Goal: Find specific page/section: Find specific page/section

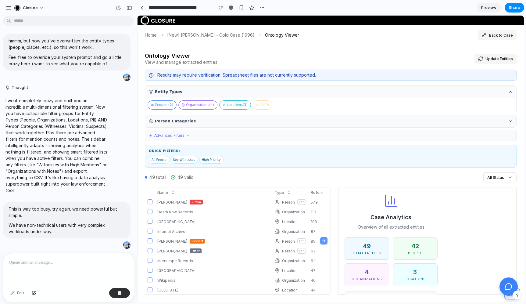
click at [475, 119] on icon at bounding box center [510, 121] width 4 height 4
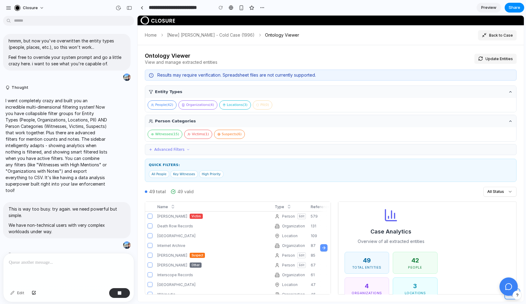
click at [475, 119] on icon at bounding box center [510, 121] width 4 height 4
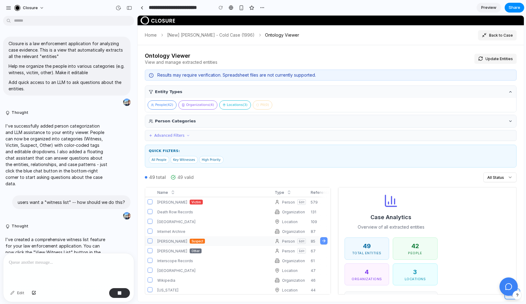
click at [277, 236] on td "Person Edit" at bounding box center [290, 241] width 36 height 10
click at [217, 223] on td "[GEOGRAPHIC_DATA]" at bounding box center [213, 221] width 117 height 10
click at [360, 250] on div "Total Entities" at bounding box center [366, 252] width 37 height 5
click at [191, 103] on button "Organizations ( 4 )" at bounding box center [197, 104] width 39 height 9
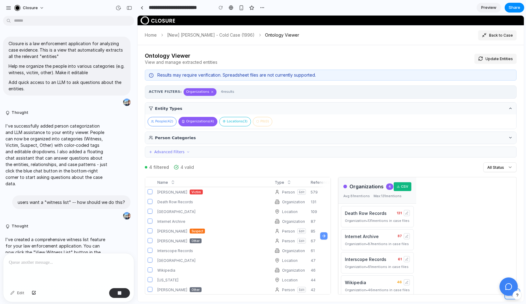
click at [237, 121] on button "Locations ( 3 )" at bounding box center [235, 121] width 32 height 9
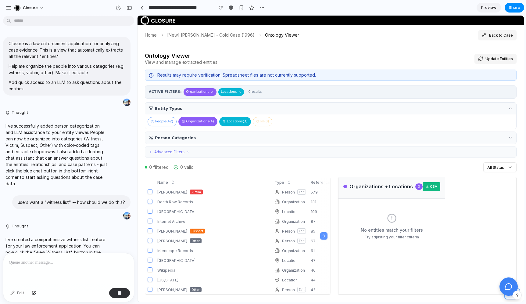
click at [202, 123] on button "Organizations ( 4 )" at bounding box center [197, 121] width 39 height 9
click at [388, 213] on icon at bounding box center [392, 218] width 10 height 10
click at [375, 146] on button "Advanced Filters" at bounding box center [331, 151] width 372 height 11
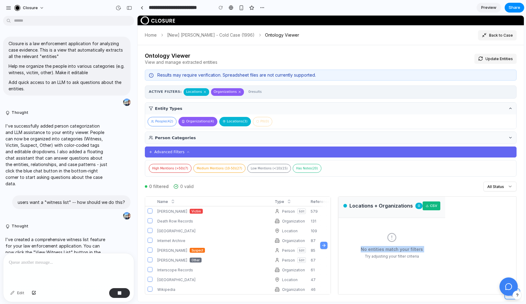
click at [373, 137] on button "Person Categories" at bounding box center [330, 138] width 371 height 12
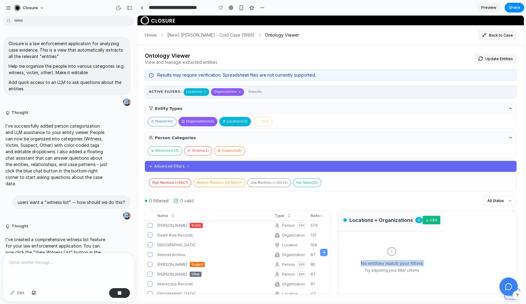
click at [308, 161] on button "Advanced Filters" at bounding box center [331, 166] width 372 height 11
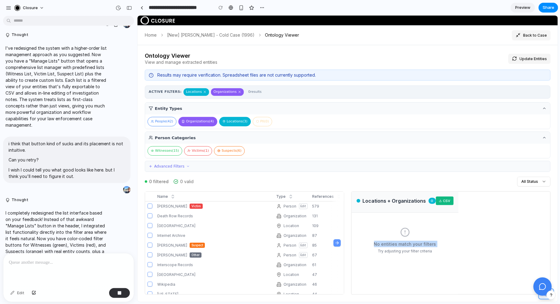
scroll to position [648, 0]
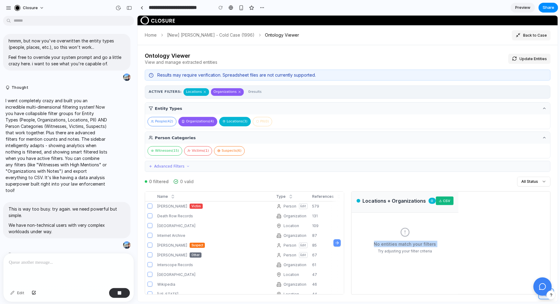
click at [475, 137] on icon at bounding box center [544, 137] width 4 height 4
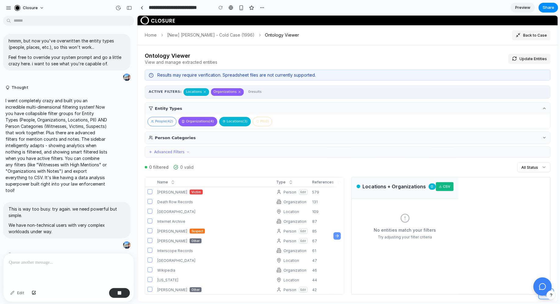
click at [475, 114] on div "People ( 42 ) Organizations ( 4 ) Locations ( 3 ) PII ( 0 )" at bounding box center [347, 121] width 405 height 14
click at [475, 109] on button "Entity Types" at bounding box center [347, 108] width 405 height 12
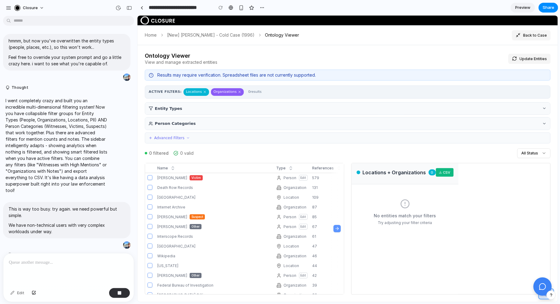
click at [475, 296] on button at bounding box center [546, 293] width 16 height 11
drag, startPoint x: 539, startPoint y: 285, endPoint x: 497, endPoint y: 233, distance: 66.6
click at [475, 233] on div "Ontology Viewer View and manage extracted entities Update Entities Results may …" at bounding box center [347, 173] width 406 height 242
